Goal: Information Seeking & Learning: Learn about a topic

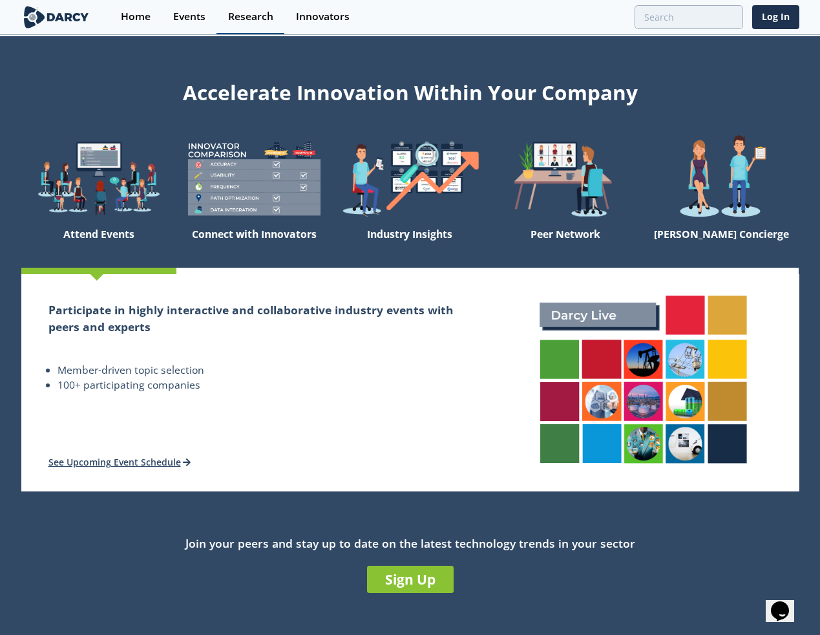
click at [253, 16] on div "Research" at bounding box center [250, 17] width 45 height 10
